Goal: Task Accomplishment & Management: Manage account settings

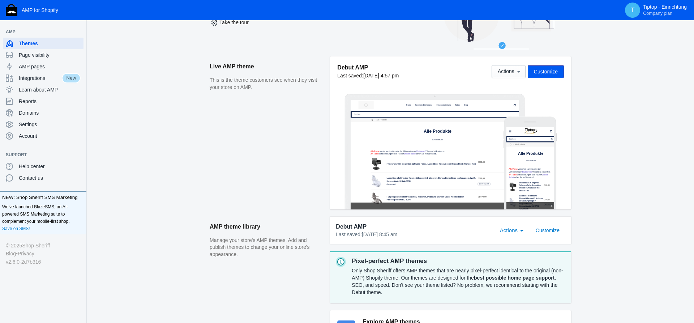
scroll to position [147, 0]
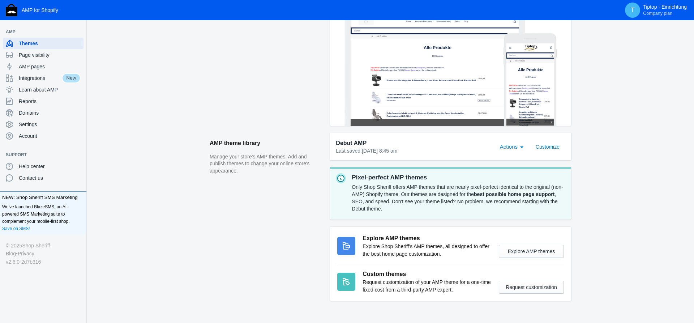
click at [522, 148] on div "Actions" at bounding box center [522, 146] width 7 height 9
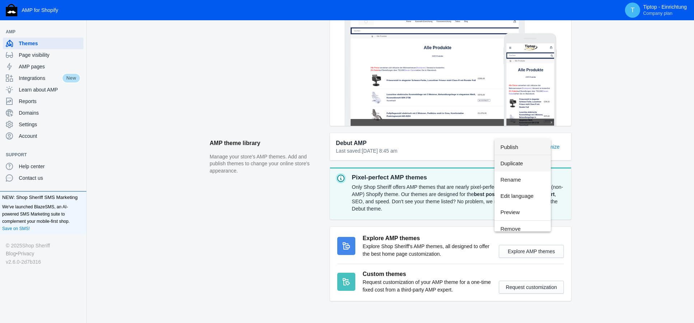
scroll to position [5, 0]
click at [645, 167] on div at bounding box center [347, 161] width 694 height 323
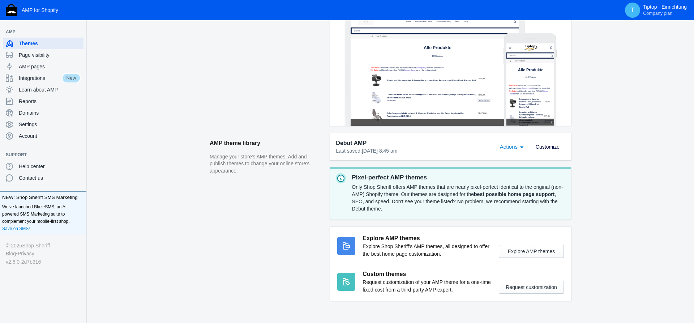
click at [549, 149] on span "Customize" at bounding box center [548, 147] width 24 height 6
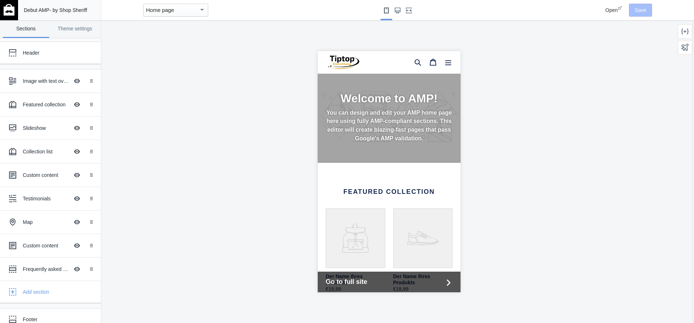
scroll to position [111, 0]
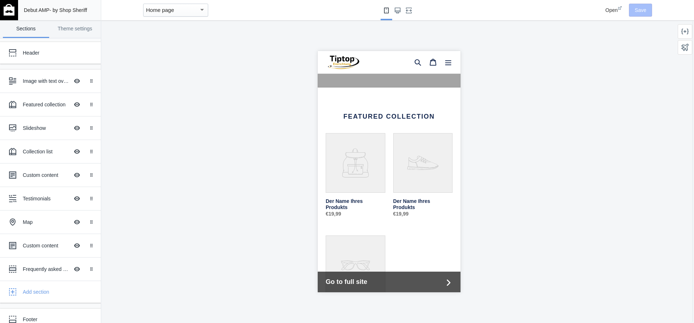
click at [617, 10] on span "Open" at bounding box center [611, 10] width 12 height 6
click at [9, 13] on img at bounding box center [9, 10] width 11 height 12
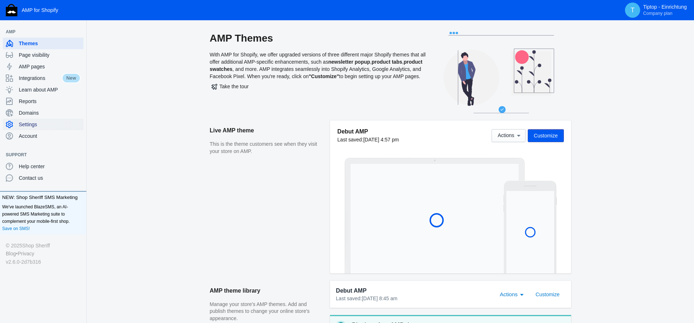
click at [33, 126] on span "Settings" at bounding box center [50, 124] width 62 height 7
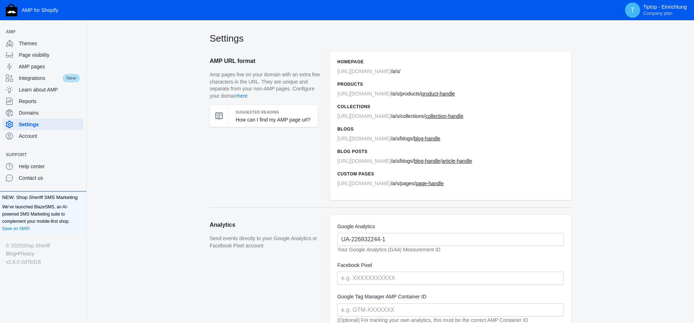
click at [376, 73] on span "https://tiptop-einrichtung.de" at bounding box center [363, 71] width 53 height 6
click at [29, 79] on span "Integrations" at bounding box center [40, 77] width 43 height 7
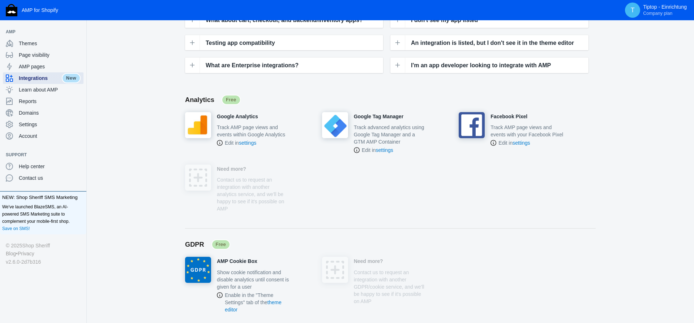
scroll to position [184, 0]
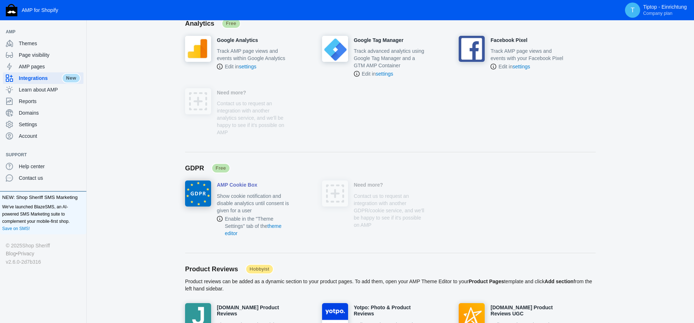
click at [231, 190] on div at bounding box center [253, 190] width 73 height 1
click at [229, 187] on h4 "AMP Cookie Box" at bounding box center [237, 185] width 40 height 7
click at [278, 227] on link "theme editor" at bounding box center [253, 229] width 57 height 13
click at [231, 186] on h4 "AMP Cookie Box" at bounding box center [237, 185] width 40 height 7
click at [222, 168] on span "Free" at bounding box center [220, 168] width 19 height 10
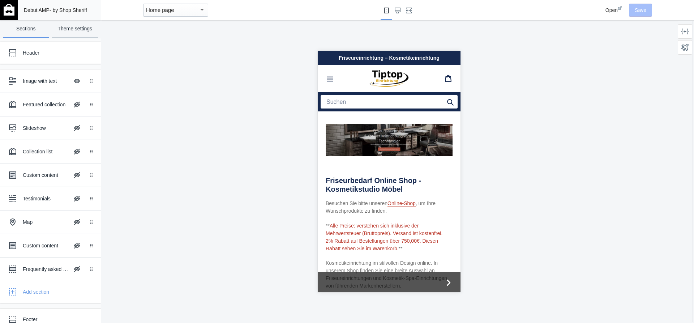
click at [74, 30] on link "Theme settings" at bounding box center [75, 29] width 46 height 18
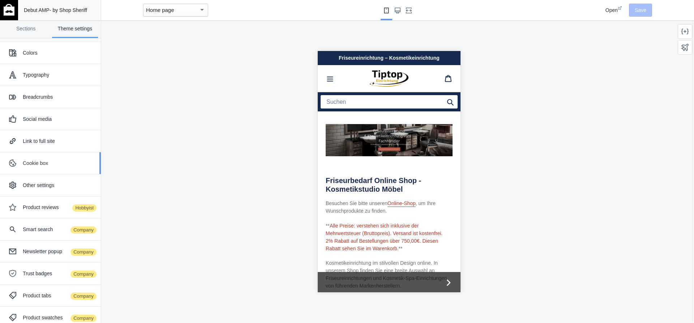
click at [46, 163] on div "Cookie box" at bounding box center [59, 162] width 73 height 7
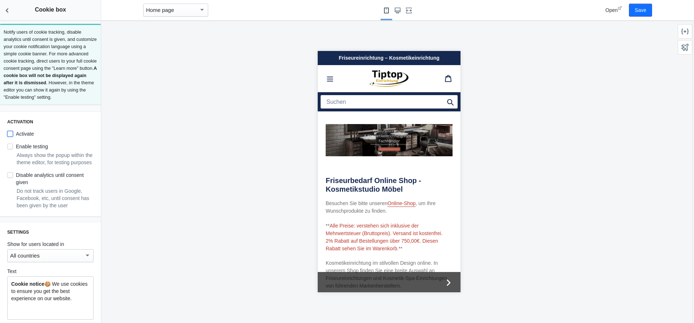
click at [9, 134] on input "Activate" at bounding box center [10, 134] width 6 height 6
checkbox input "true"
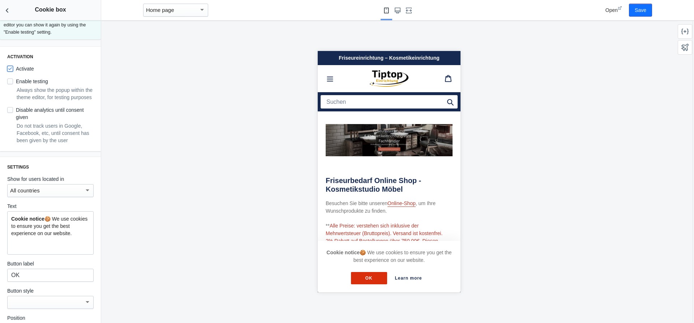
scroll to position [82, 0]
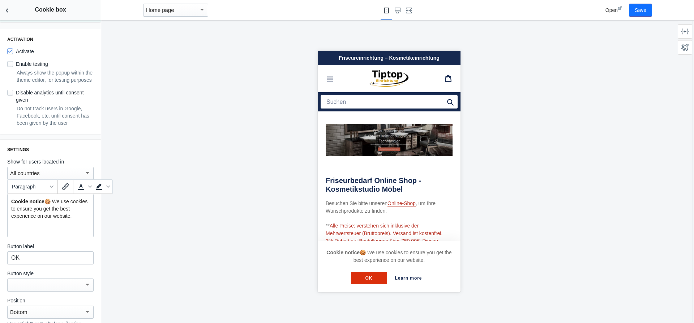
click at [80, 216] on p "Cookie notice 🍪 We use cookies to ensure you get the best experience on our web…" at bounding box center [50, 209] width 78 height 22
paste div
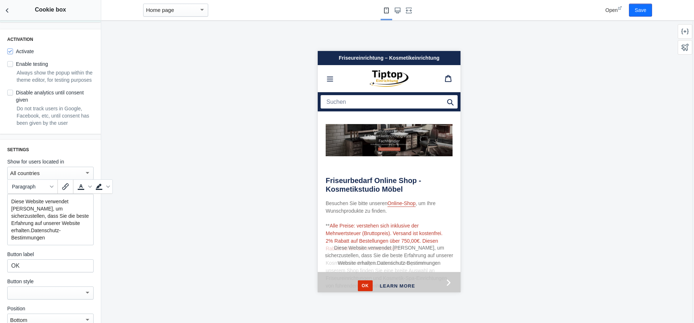
scroll to position [0, 0]
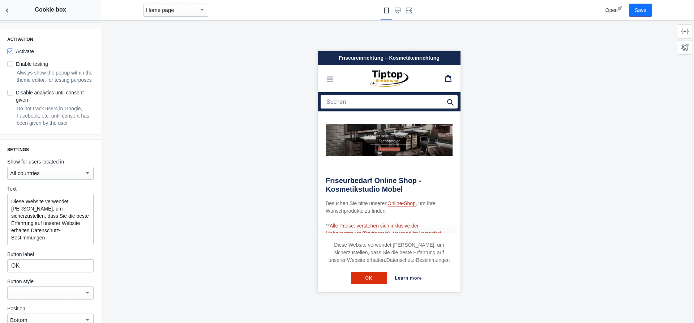
click at [142, 214] on div at bounding box center [388, 171] width 575 height 302
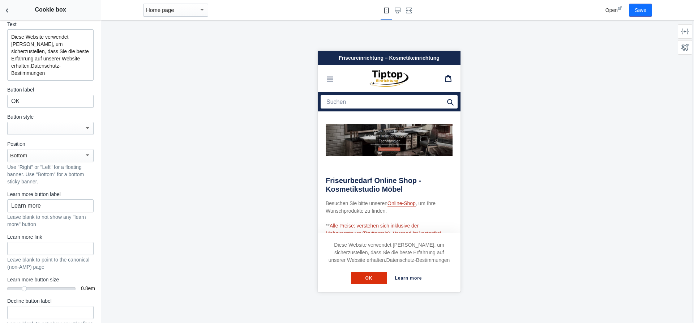
scroll to position [247, 0]
drag, startPoint x: 42, startPoint y: 201, endPoint x: 7, endPoint y: 201, distance: 34.3
click at [7, 201] on input "Learn more" at bounding box center [50, 205] width 86 height 13
paste input "Erfahren Sie mehr"
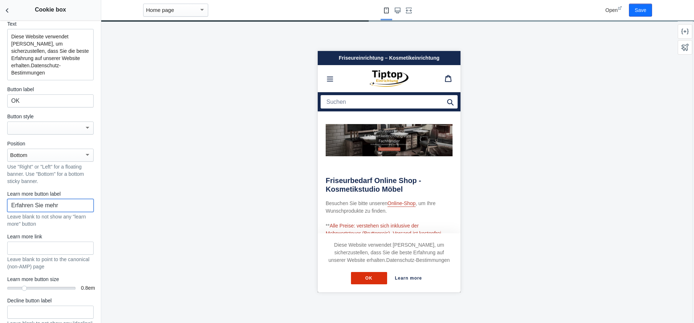
type input "Erfahren Sie mehr"
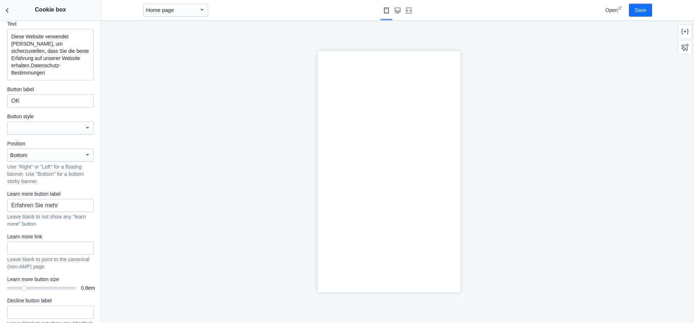
click at [172, 198] on div at bounding box center [388, 171] width 575 height 302
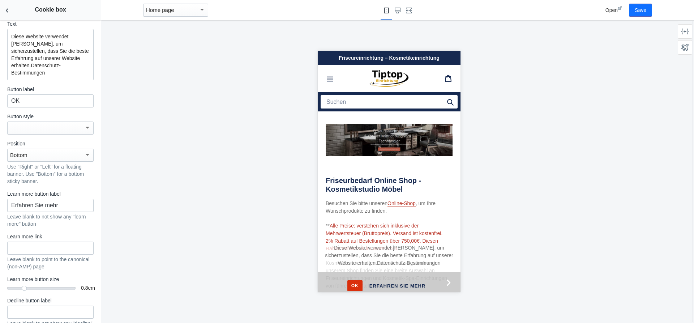
scroll to position [0, 0]
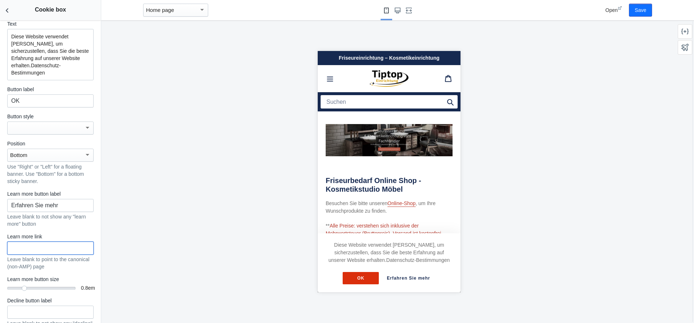
click at [23, 241] on input "text" at bounding box center [50, 247] width 86 height 13
paste input "https://tiptop-einrichtung.de/pages/datenschutz"
type input "https://tiptop-einrichtung.de/pages/datenschutz"
click at [131, 241] on div at bounding box center [388, 171] width 575 height 302
drag, startPoint x: 23, startPoint y: 284, endPoint x: 17, endPoint y: 283, distance: 6.5
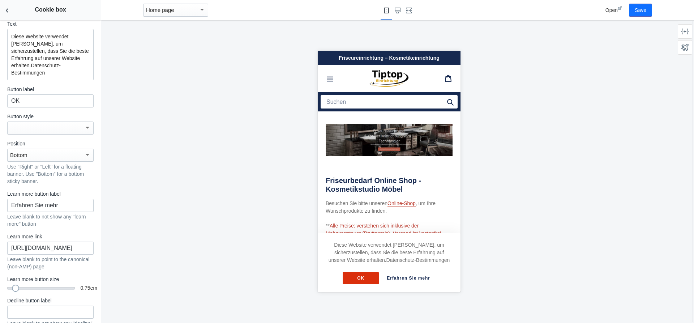
click at [17, 284] on div at bounding box center [15, 287] width 7 height 7
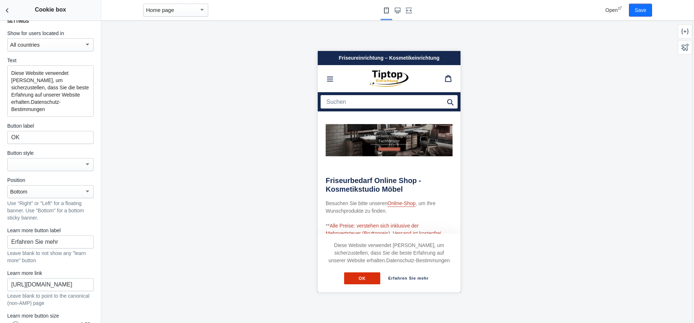
scroll to position [186, 0]
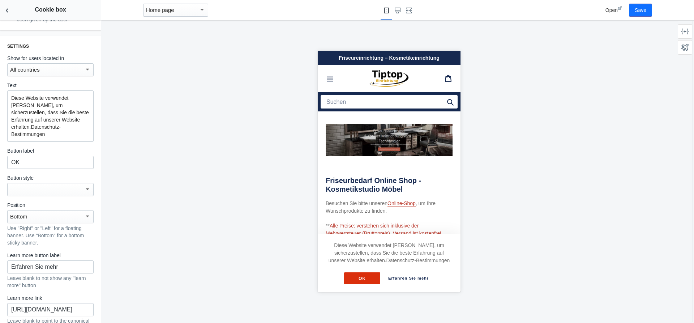
click at [64, 212] on div "Bottom" at bounding box center [47, 216] width 74 height 9
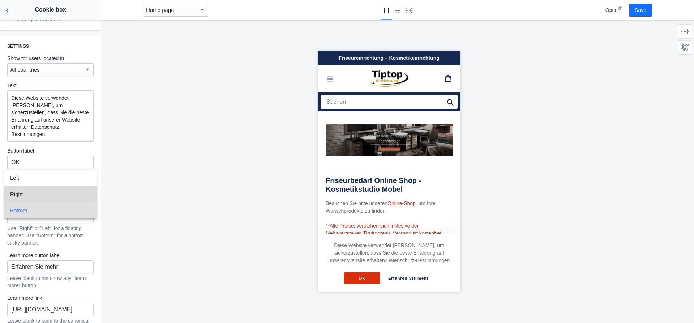
click at [37, 194] on span "Right" at bounding box center [50, 194] width 81 height 16
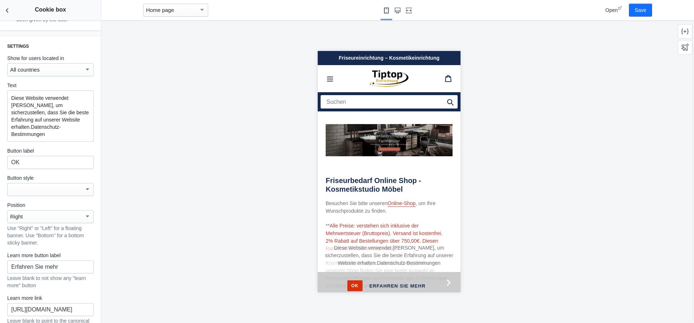
scroll to position [0, 0]
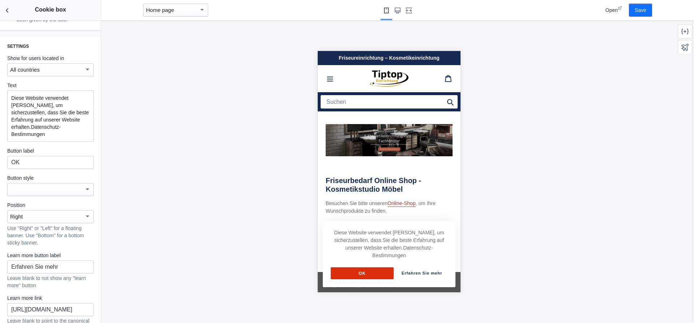
click at [66, 213] on div "Right" at bounding box center [47, 216] width 74 height 9
click at [38, 225] on span "Bottom" at bounding box center [50, 226] width 81 height 16
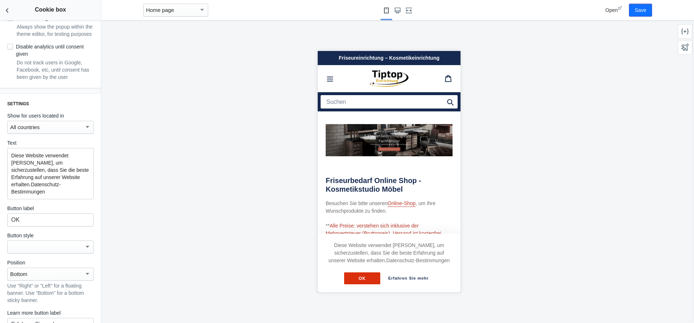
scroll to position [103, 0]
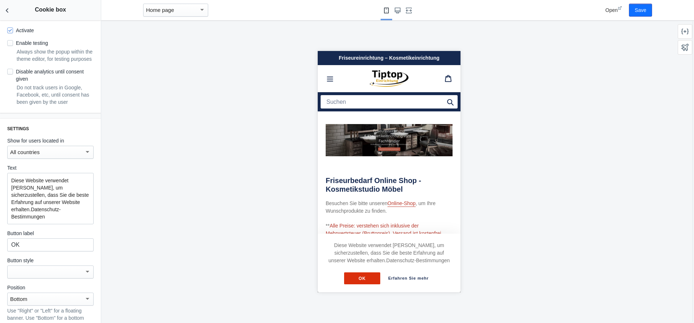
click at [76, 151] on div "All countries" at bounding box center [47, 152] width 74 height 9
click at [76, 151] on span "All countries" at bounding box center [50, 153] width 81 height 16
click at [125, 155] on div at bounding box center [388, 171] width 575 height 302
click at [638, 13] on button "Save" at bounding box center [640, 10] width 23 height 13
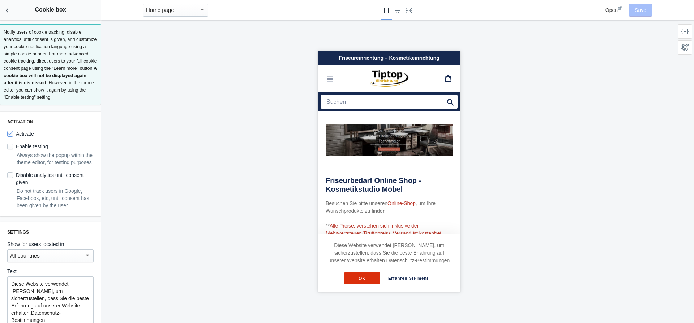
click at [620, 10] on div "Open" at bounding box center [613, 10] width 17 height 7
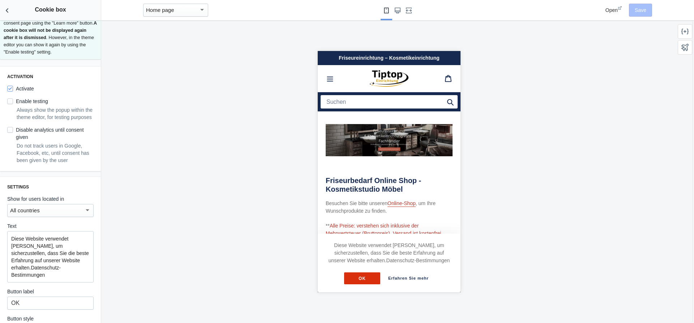
scroll to position [124, 0]
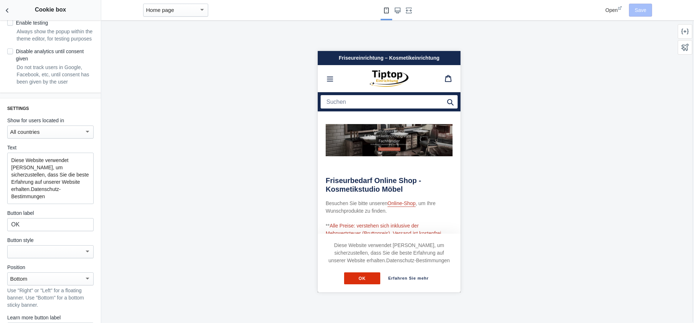
click at [39, 181] on p "Diese Website verwendet [PERSON_NAME], um sicherzustellen, dass Sie die beste E…" at bounding box center [50, 177] width 78 height 43
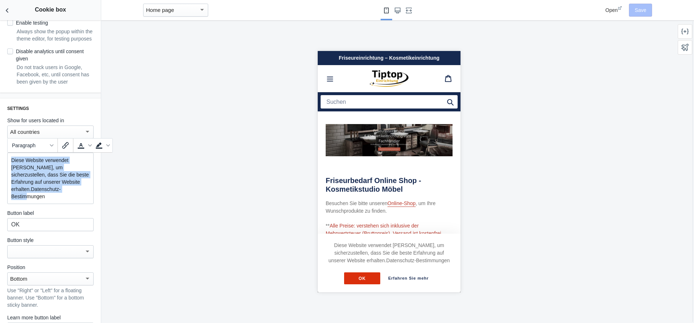
drag, startPoint x: 39, startPoint y: 189, endPoint x: 6, endPoint y: 161, distance: 43.1
click at [6, 161] on div "Settings Show for users located in All countries Text Diese Website verwendet C…" at bounding box center [50, 284] width 101 height 372
click at [89, 145] on icon "Text color" at bounding box center [90, 145] width 4 height 2
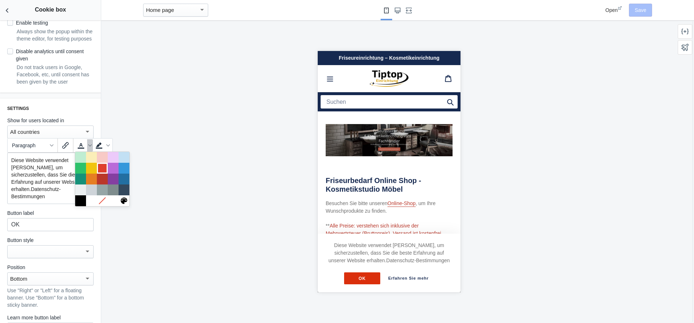
click at [102, 170] on div at bounding box center [102, 168] width 9 height 9
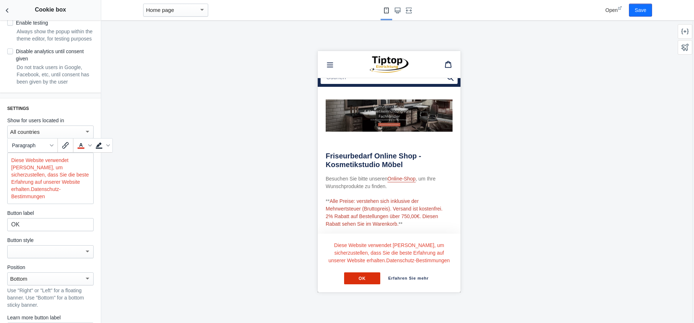
scroll to position [37, 0]
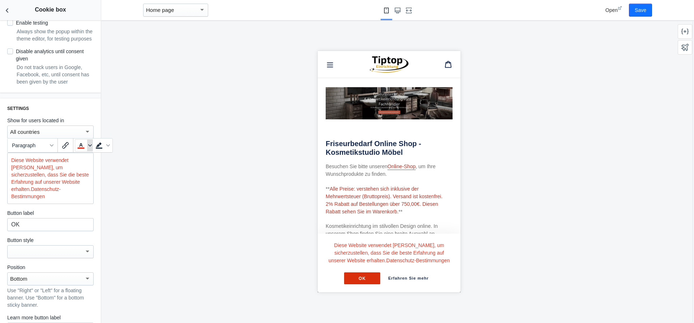
click at [88, 146] on icon "Text color" at bounding box center [90, 145] width 4 height 4
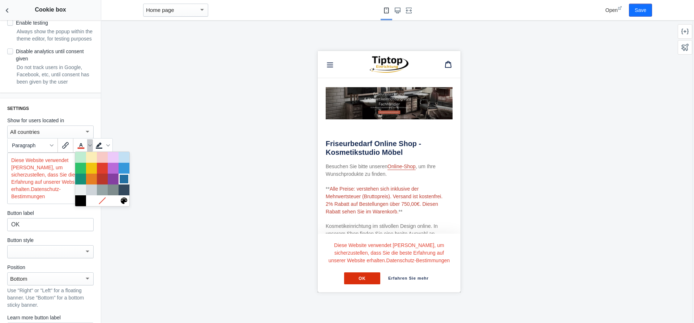
click at [125, 181] on div at bounding box center [124, 179] width 9 height 9
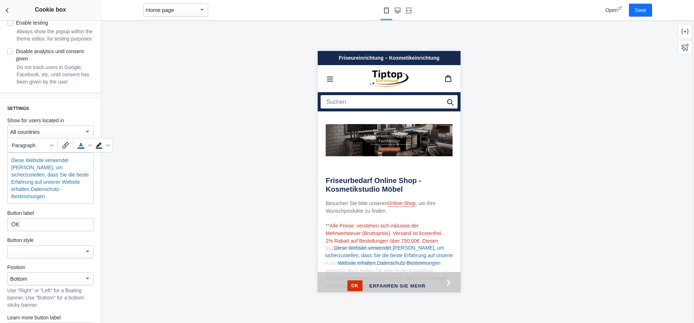
scroll to position [0, 0]
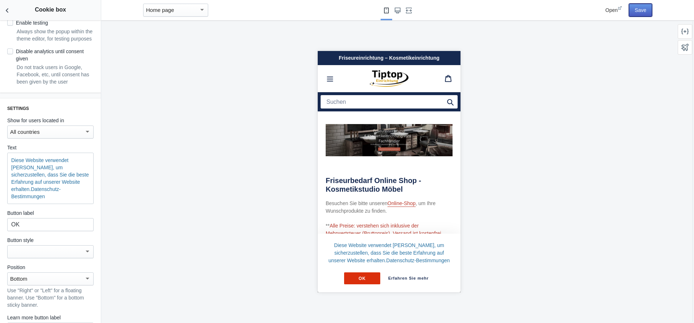
click at [643, 11] on button "Save" at bounding box center [640, 10] width 23 height 13
click at [151, 167] on div at bounding box center [388, 171] width 575 height 302
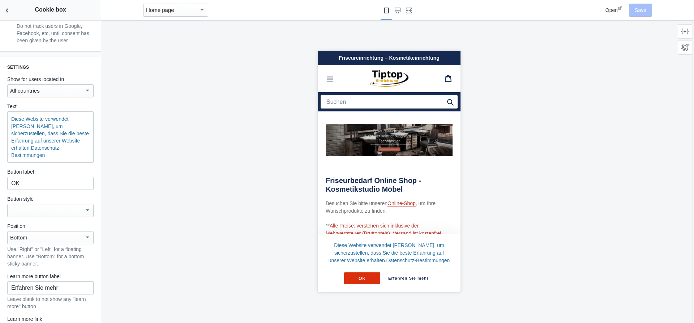
scroll to position [268, 0]
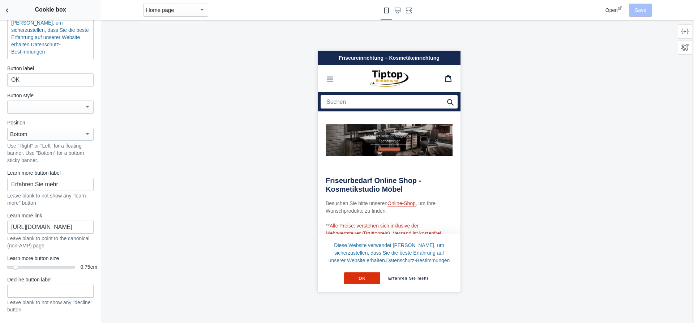
click at [74, 130] on div "Bottom" at bounding box center [47, 134] width 74 height 9
click at [61, 94] on span "Left" at bounding box center [50, 95] width 81 height 16
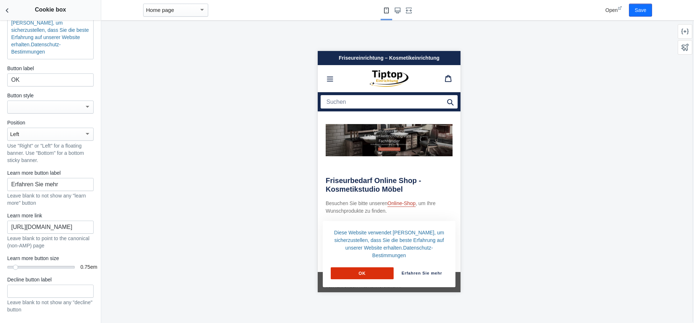
scroll to position [0, 0]
click at [643, 9] on button "Save" at bounding box center [640, 10] width 23 height 13
click at [52, 130] on div "Left" at bounding box center [47, 134] width 74 height 9
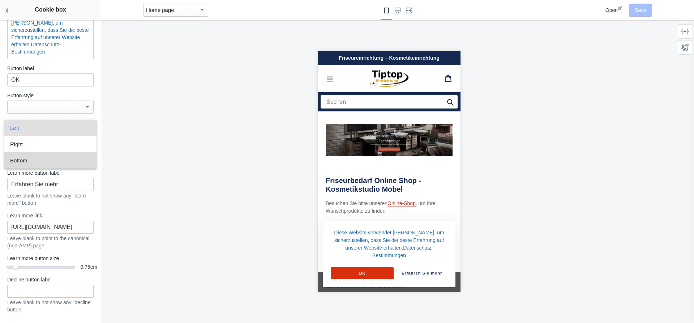
click at [38, 158] on span "Bottom" at bounding box center [50, 160] width 81 height 16
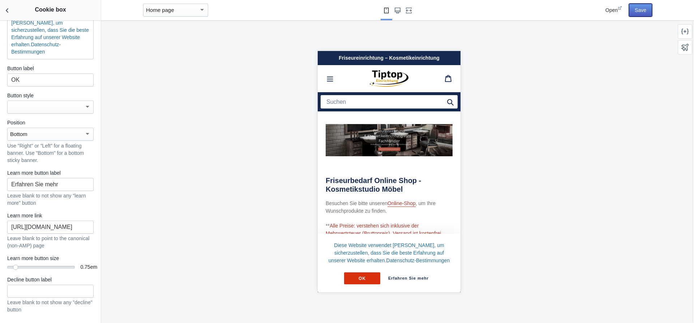
click at [642, 11] on button "Save" at bounding box center [640, 10] width 23 height 13
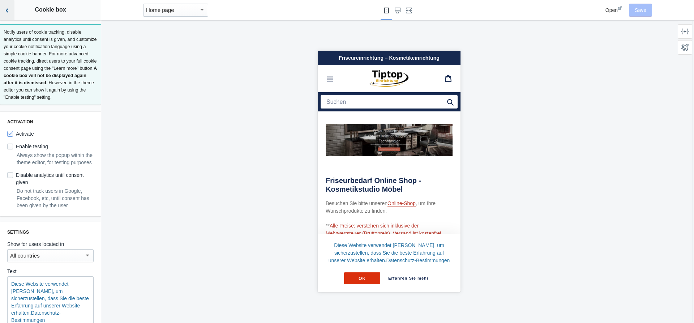
click at [8, 11] on icon "Back to sections" at bounding box center [7, 10] width 7 height 7
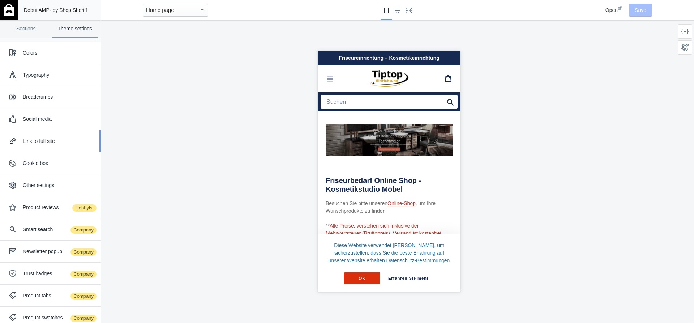
click at [41, 143] on div "Link to full site" at bounding box center [59, 140] width 73 height 7
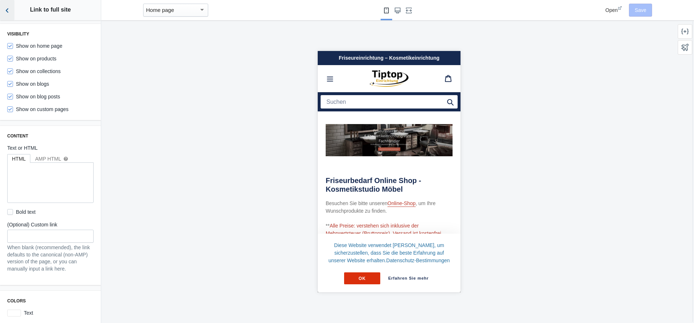
click at [5, 10] on icon "Back to sections" at bounding box center [7, 10] width 7 height 7
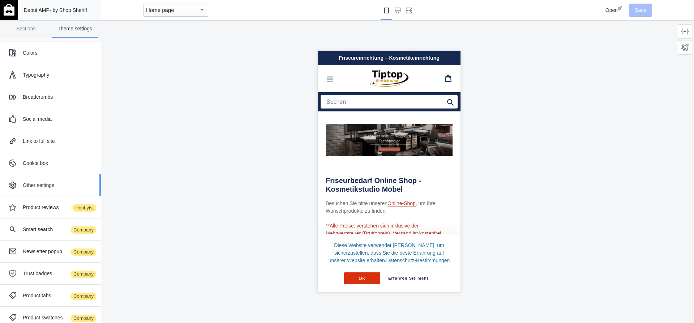
click at [34, 188] on div "Other settings" at bounding box center [59, 184] width 73 height 7
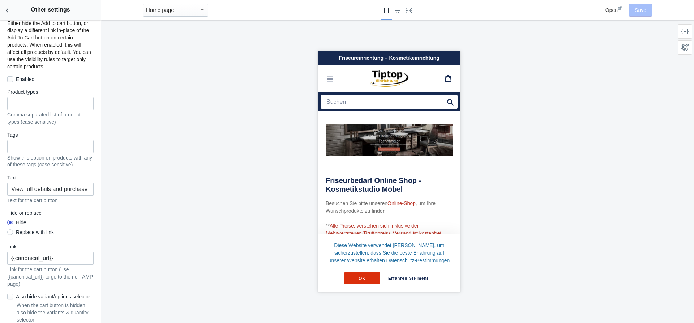
scroll to position [556, 0]
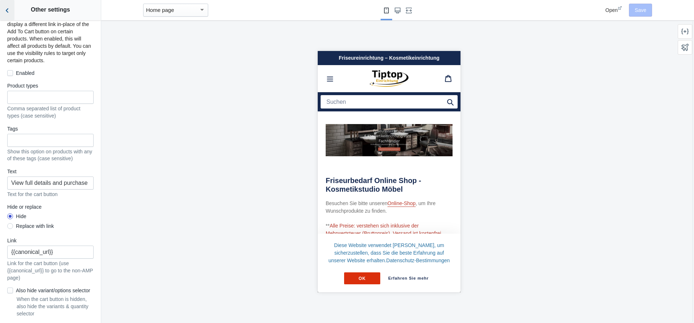
click at [7, 10] on icon "Back to sections" at bounding box center [7, 10] width 7 height 7
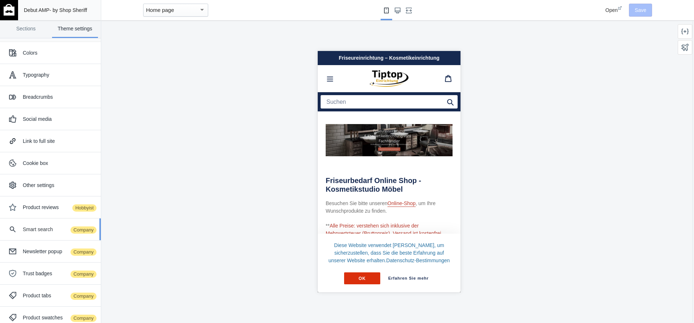
click at [30, 231] on div "Smart search Company" at bounding box center [59, 229] width 73 height 7
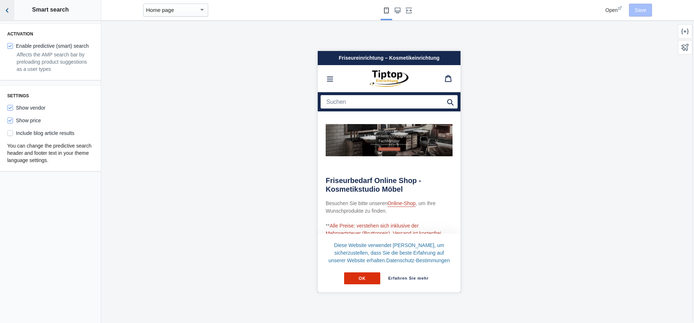
click at [8, 12] on use "Back to sections" at bounding box center [7, 10] width 3 height 4
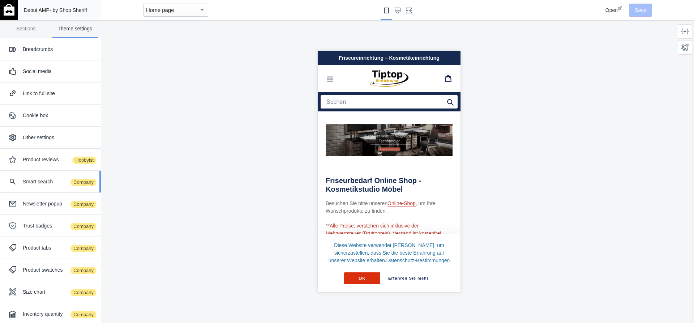
scroll to position [53, 0]
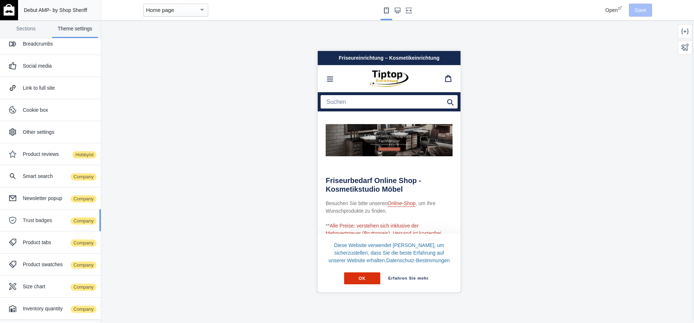
click at [32, 220] on div "Trust badges Company" at bounding box center [59, 219] width 73 height 7
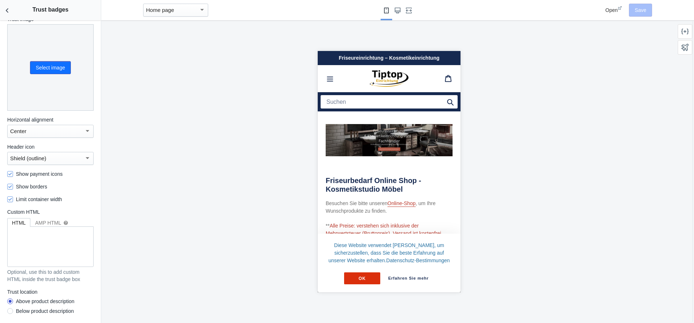
scroll to position [97, 0]
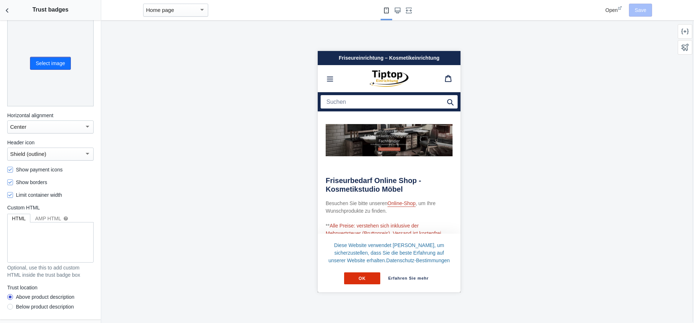
click at [201, 10] on div "button" at bounding box center [202, 10] width 4 height 2
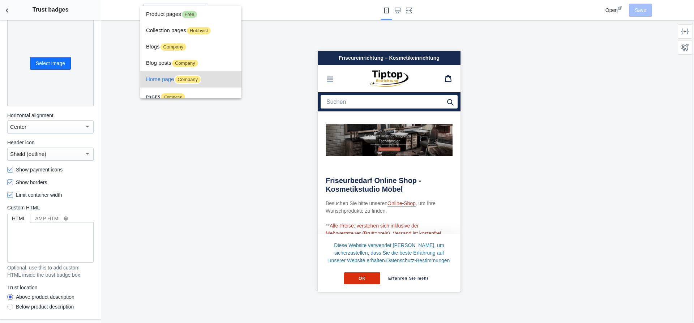
scroll to position [27, 0]
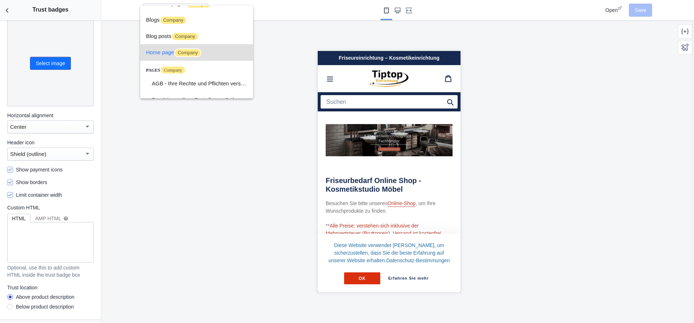
click at [286, 50] on div at bounding box center [347, 161] width 694 height 323
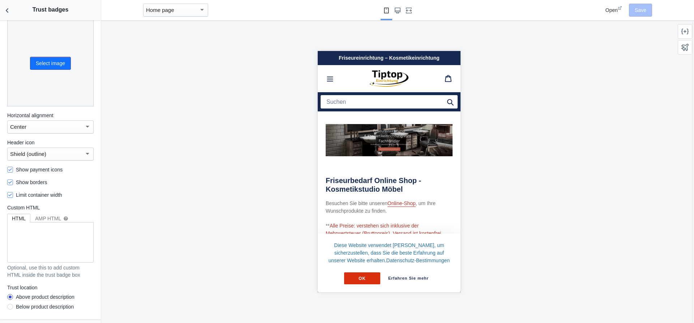
click at [201, 12] on div "button" at bounding box center [202, 9] width 7 height 9
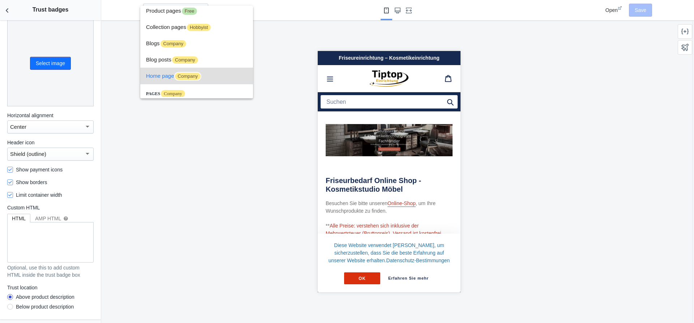
scroll to position [0, 0]
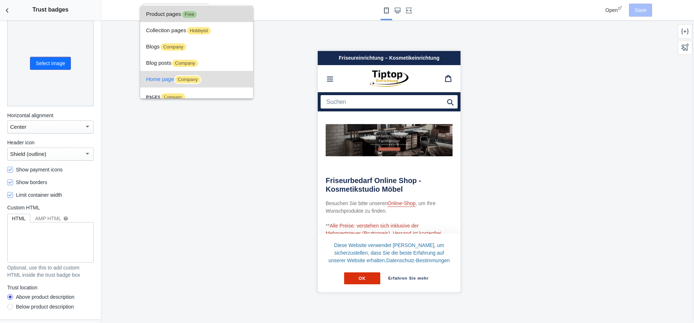
click at [166, 15] on span "Product pages Free" at bounding box center [196, 14] width 101 height 16
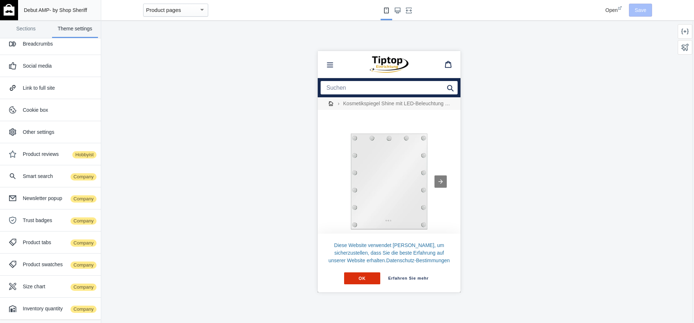
click at [202, 9] on div "button" at bounding box center [202, 9] width 7 height 9
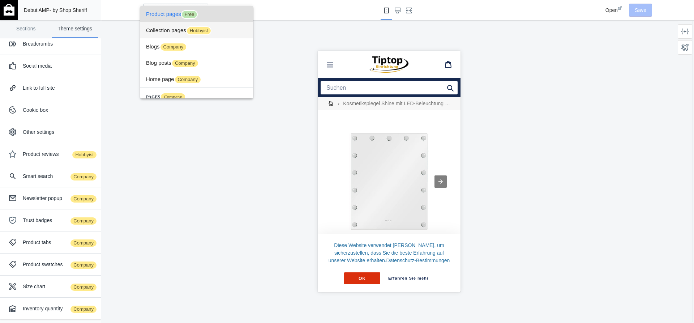
click at [171, 30] on span "Collection pages Hobbyist" at bounding box center [196, 30] width 101 height 16
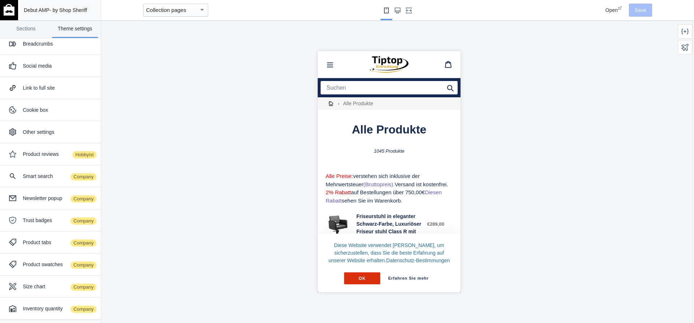
click at [199, 12] on div "button" at bounding box center [202, 9] width 7 height 9
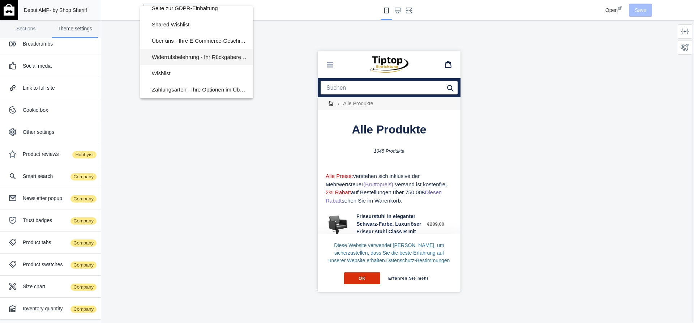
scroll to position [394, 0]
click at [158, 156] on div at bounding box center [347, 161] width 694 height 323
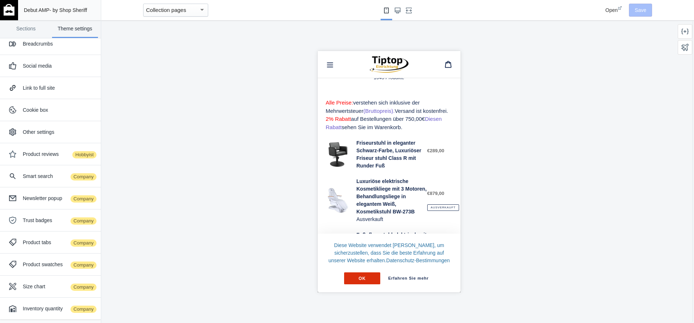
scroll to position [74, 0]
click at [31, 263] on div "Product swatches Company" at bounding box center [59, 264] width 73 height 7
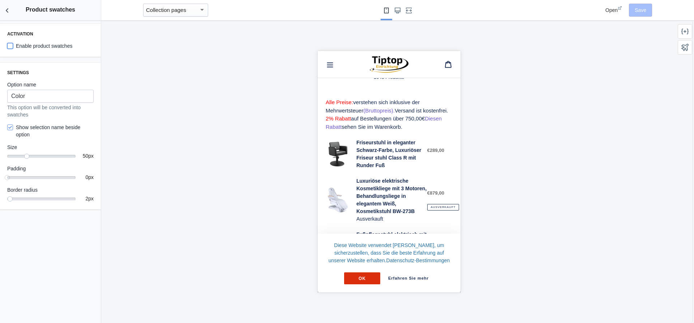
click at [10, 46] on input "Enable product swatches" at bounding box center [10, 46] width 6 height 6
click at [11, 46] on input "Enable product swatches" at bounding box center [10, 46] width 6 height 6
checkbox input "false"
click at [5, 12] on icon "Back to sections" at bounding box center [7, 10] width 7 height 7
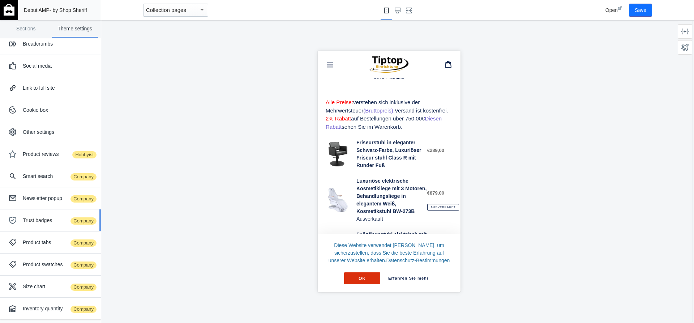
click at [35, 223] on div "Trust badges Company" at bounding box center [59, 219] width 73 height 7
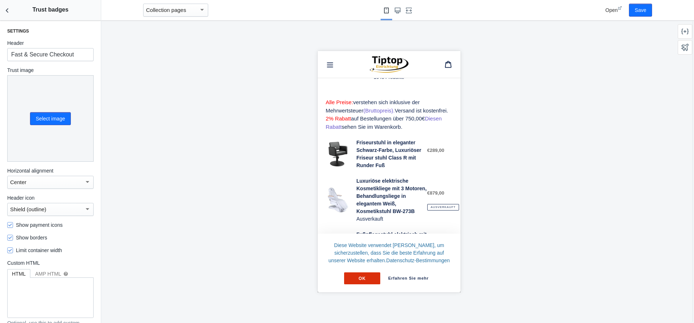
scroll to position [0, 0]
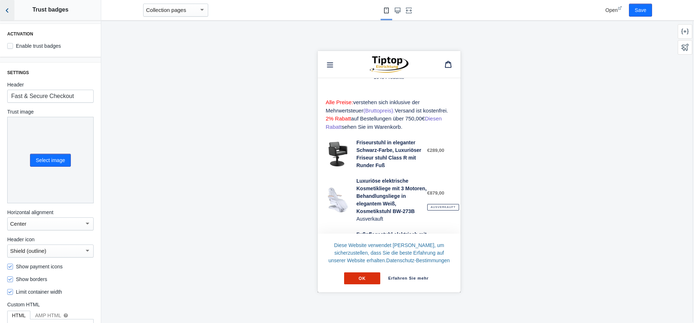
click at [5, 10] on icon "Back to sections" at bounding box center [7, 10] width 7 height 7
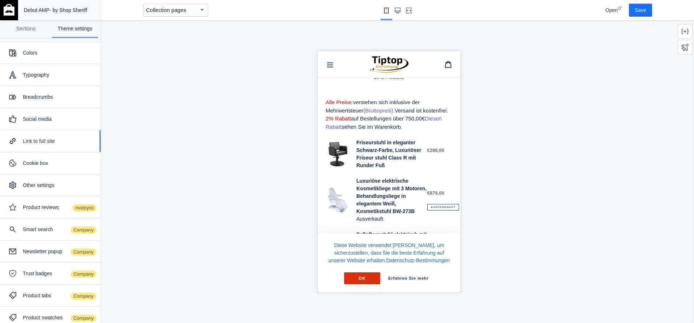
scroll to position [41, 0]
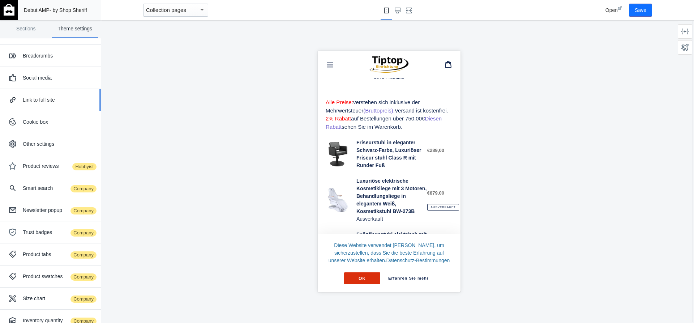
click at [51, 101] on div "Link to full site" at bounding box center [59, 99] width 73 height 7
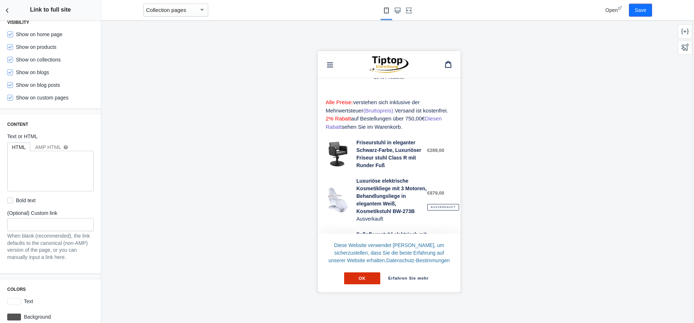
scroll to position [20, 0]
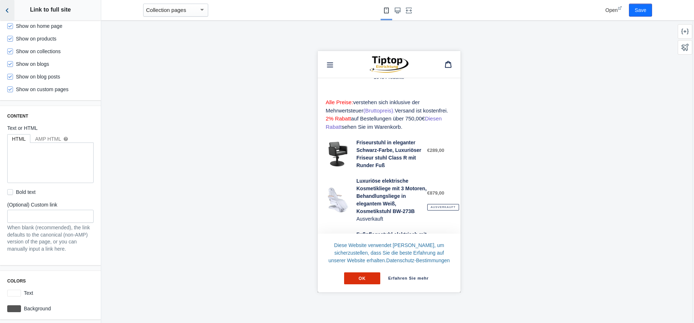
click at [7, 12] on icon "Back to sections" at bounding box center [7, 10] width 7 height 7
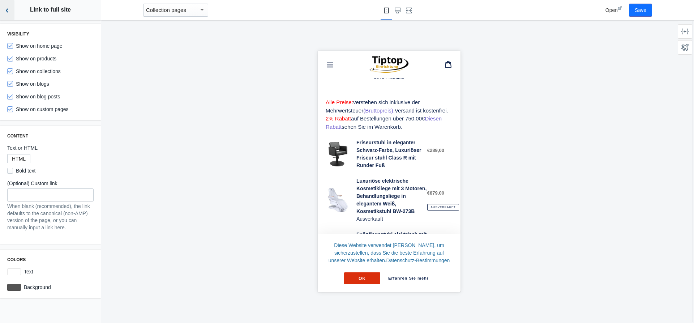
scroll to position [0, 0]
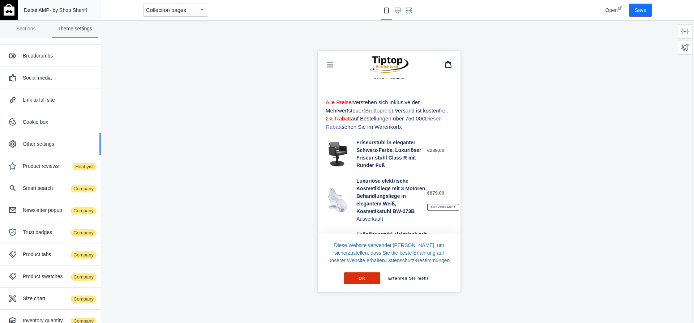
click at [40, 146] on div "Other settings" at bounding box center [59, 143] width 73 height 7
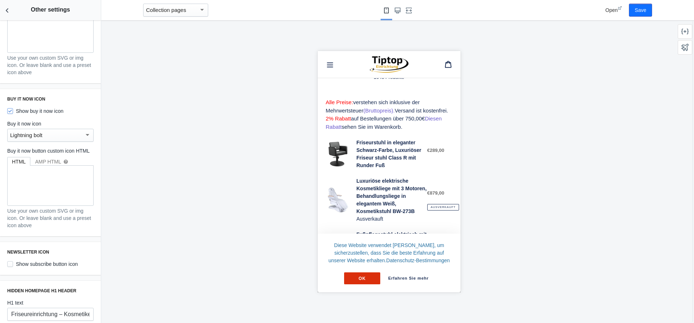
scroll to position [206, 0]
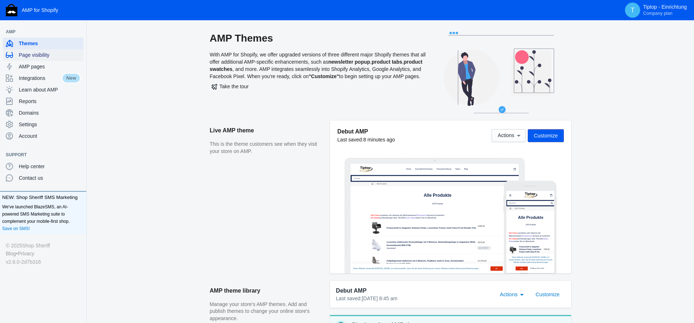
click at [37, 54] on span "Page visibility" at bounding box center [50, 54] width 62 height 7
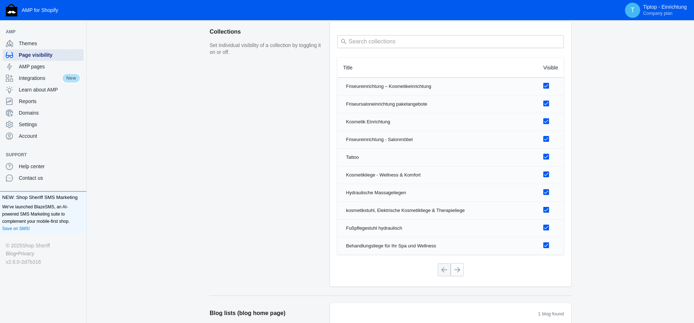
scroll to position [516, 0]
click at [458, 269] on button at bounding box center [457, 267] width 13 height 13
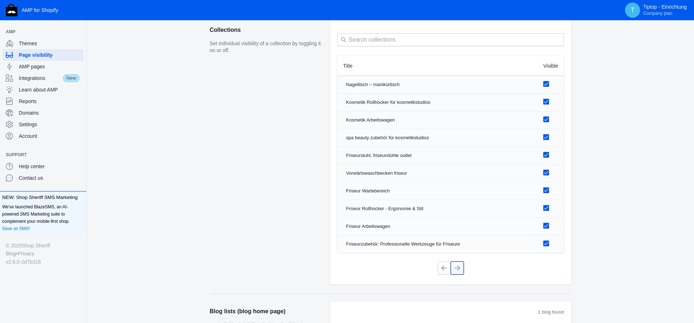
click at [460, 269] on button at bounding box center [457, 267] width 13 height 13
click at [459, 268] on button at bounding box center [457, 267] width 13 height 13
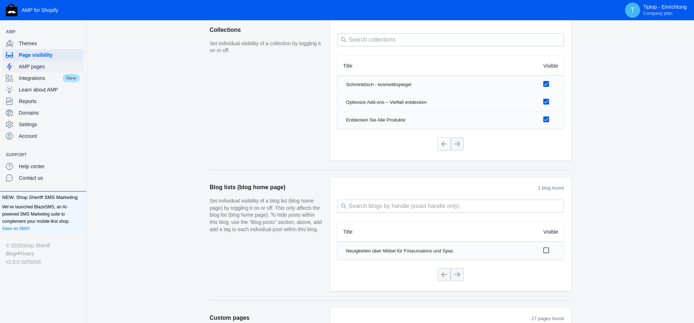
click at [31, 67] on span "AMP pages" at bounding box center [50, 66] width 62 height 7
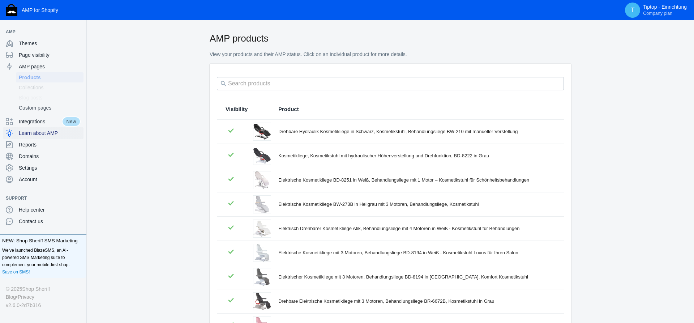
click at [34, 135] on span "Learn about AMP" at bounding box center [50, 132] width 62 height 7
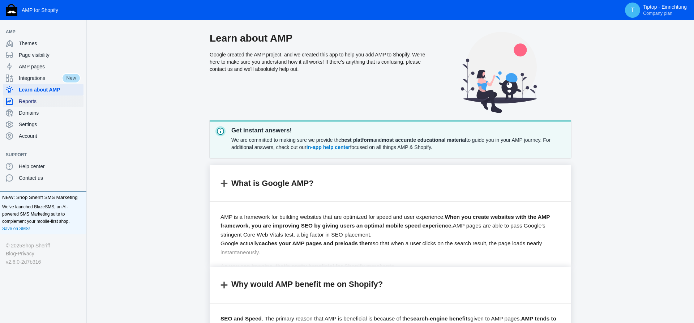
click at [32, 103] on span "Reports" at bounding box center [50, 101] width 62 height 7
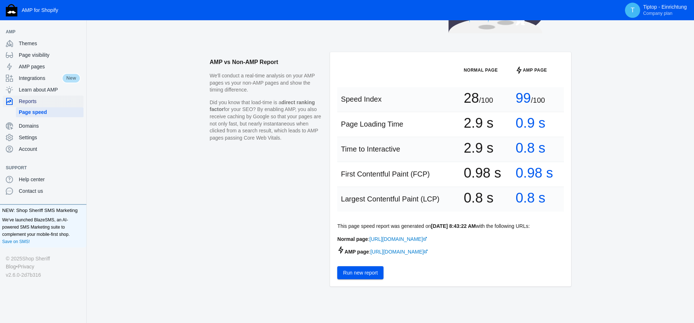
scroll to position [53, 0]
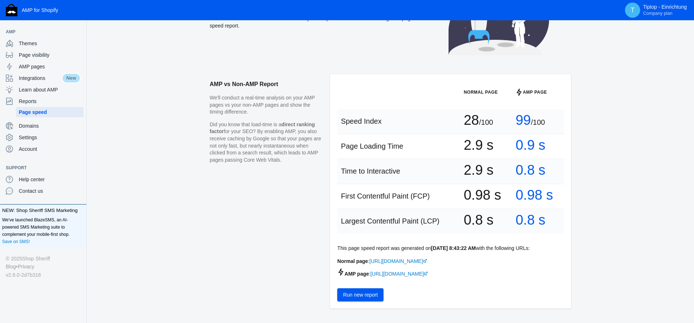
click at [359, 297] on span "Run new report" at bounding box center [360, 295] width 35 height 6
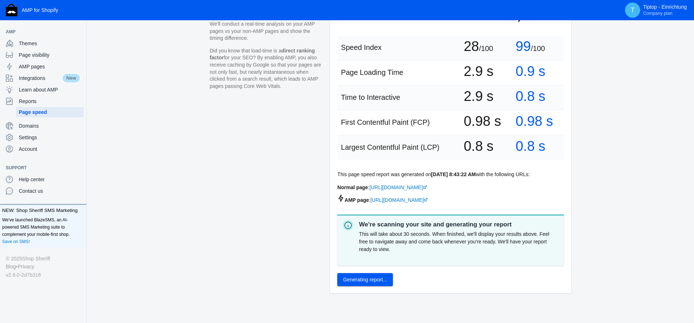
scroll to position [90, 0]
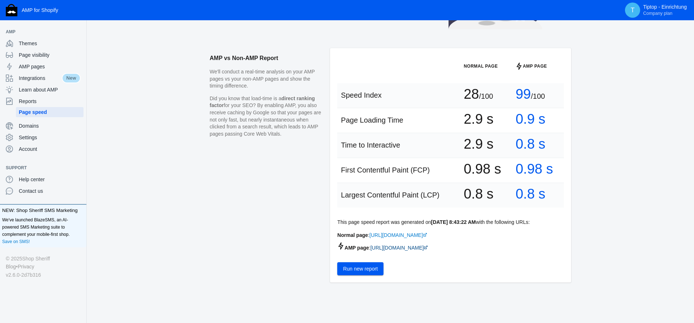
click at [424, 248] on icon at bounding box center [426, 247] width 4 height 4
